Goal: Information Seeking & Learning: Learn about a topic

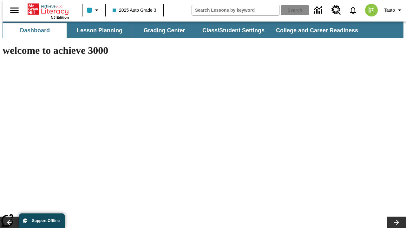
click at [97, 30] on button "Lesson Planning" at bounding box center [99, 30] width 63 height 15
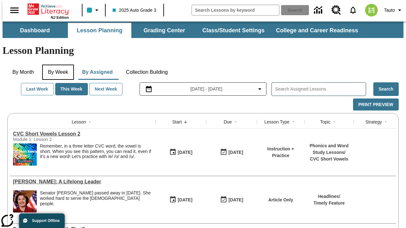
click at [57, 65] on button "By Week" at bounding box center [58, 72] width 32 height 15
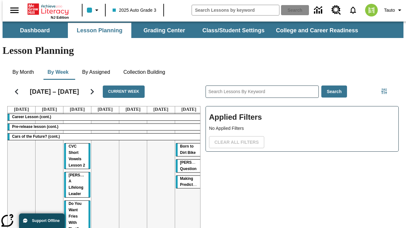
click at [186, 159] on tr "Career Lesson (cont.) Pre-release lesson (cont.) Cars of the Future? (cont.) CV…" at bounding box center [105, 219] width 195 height 212
